Goal: Transaction & Acquisition: Obtain resource

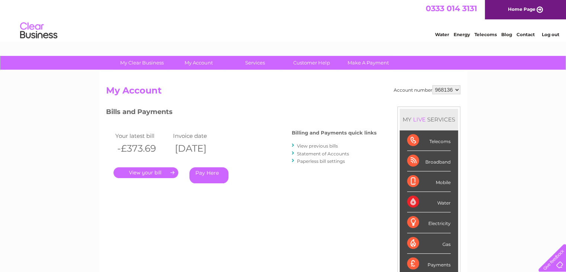
click at [332, 143] on link "View previous bills" at bounding box center [317, 146] width 41 height 6
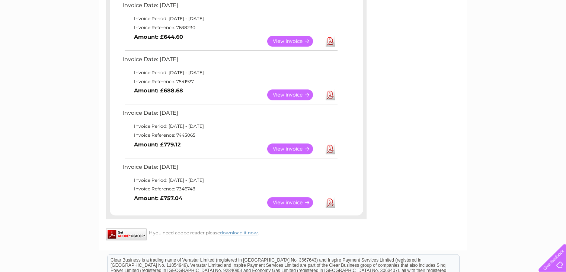
scroll to position [410, 0]
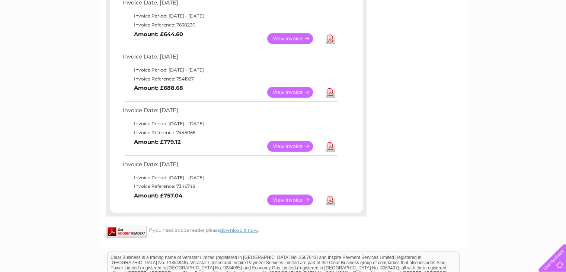
click at [290, 199] on link "View" at bounding box center [294, 199] width 55 height 11
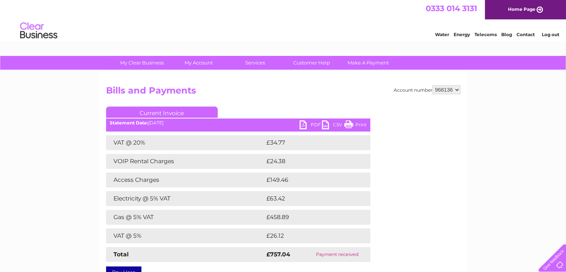
click at [309, 125] on link "PDF" at bounding box center [310, 125] width 22 height 11
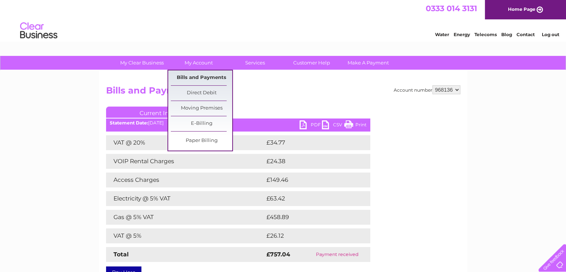
click at [191, 80] on link "Bills and Payments" at bounding box center [201, 77] width 61 height 15
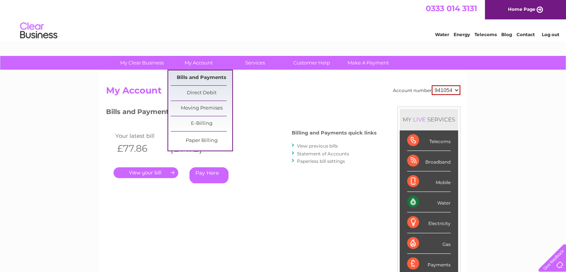
click at [190, 75] on link "Bills and Payments" at bounding box center [201, 77] width 61 height 15
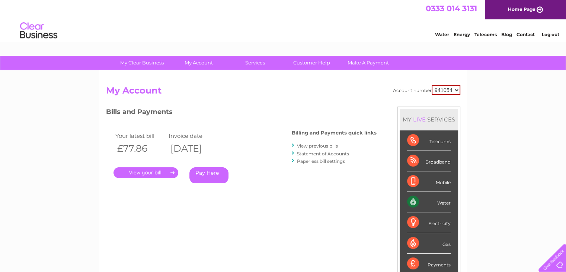
click at [271, 200] on div "Bills and Payments Billing and Payments quick links View previous bills Stateme…" at bounding box center [241, 155] width 270 height 98
click at [316, 147] on link "View previous bills" at bounding box center [317, 146] width 41 height 6
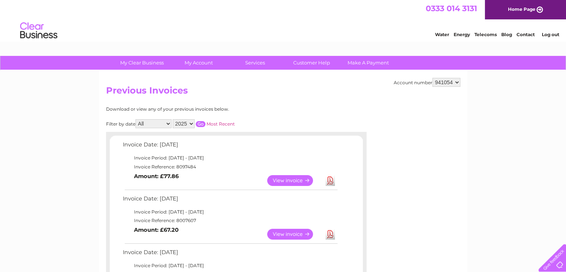
click at [316, 147] on td "Invoice Date: 09 September 2025" at bounding box center [230, 147] width 218 height 14
click at [292, 180] on link "View" at bounding box center [294, 180] width 55 height 11
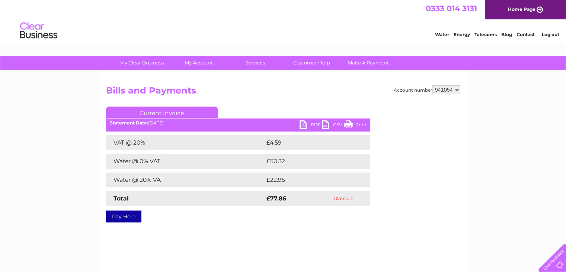
click at [307, 122] on link "PDF" at bounding box center [310, 125] width 22 height 11
click at [454, 90] on select "941054 968136" at bounding box center [446, 89] width 28 height 9
select select "968136"
click at [432, 85] on select "941054 968136" at bounding box center [446, 89] width 28 height 9
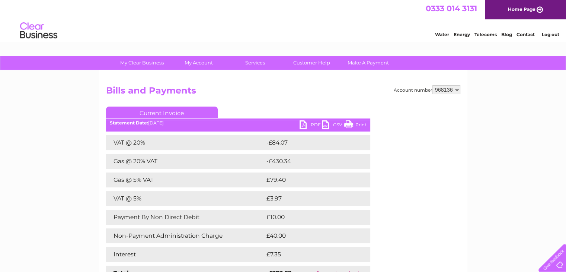
click at [308, 128] on link "PDF" at bounding box center [310, 125] width 22 height 11
